Goal: Navigation & Orientation: Find specific page/section

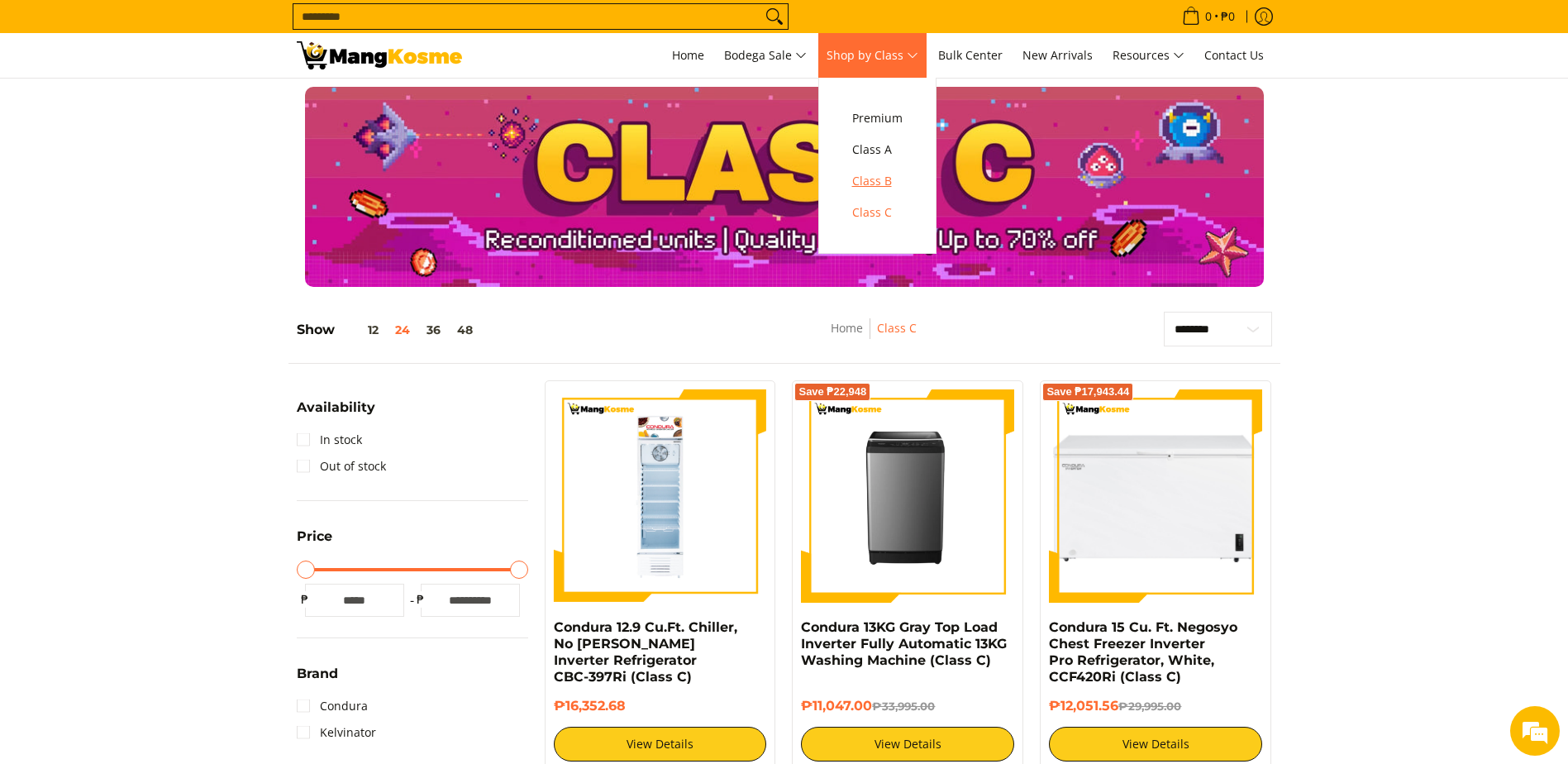
click at [887, 184] on span "Class B" at bounding box center [877, 181] width 50 height 21
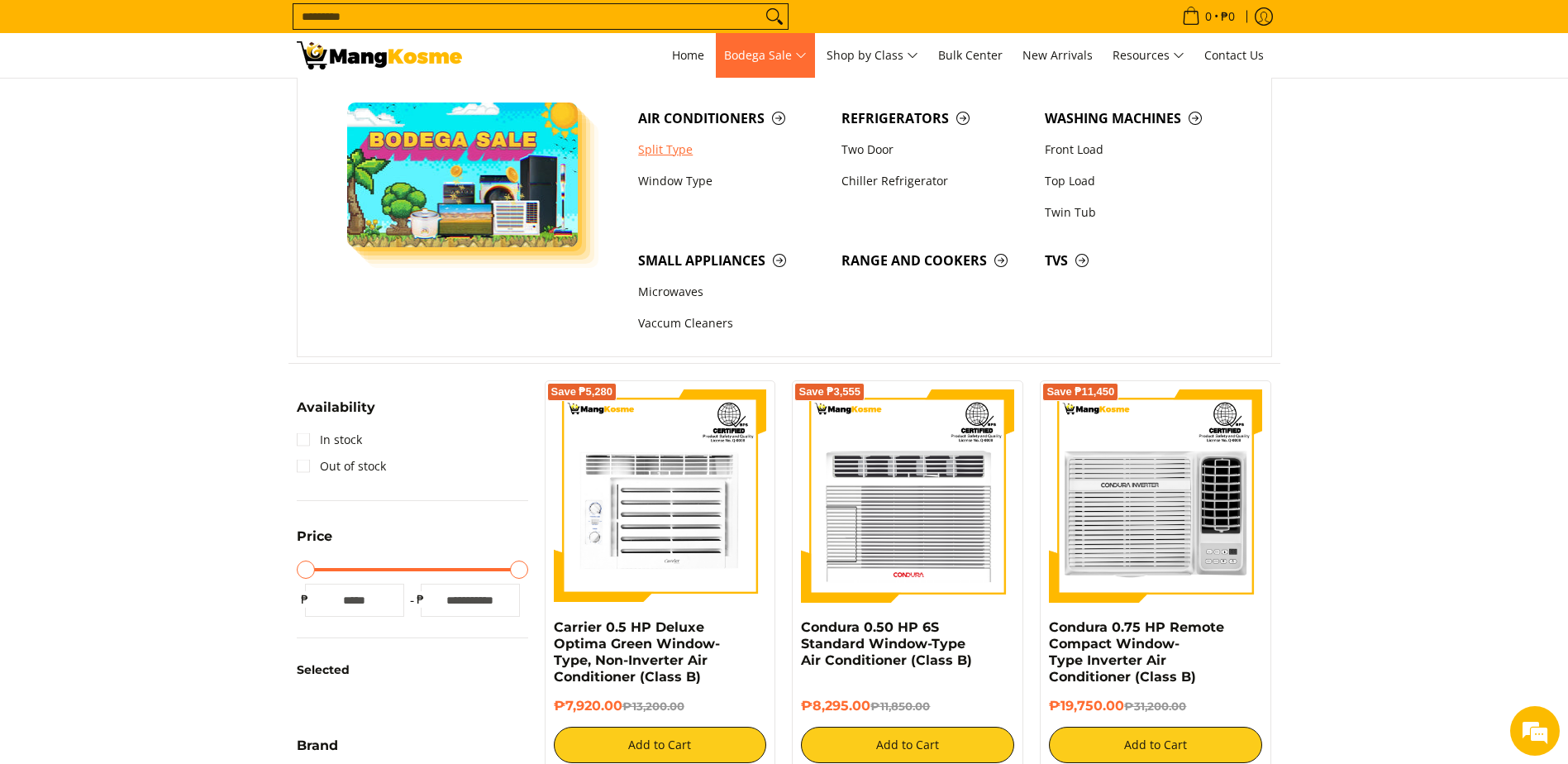
click at [682, 143] on link "Split Type" at bounding box center [732, 149] width 203 height 31
